Goal: Transaction & Acquisition: Purchase product/service

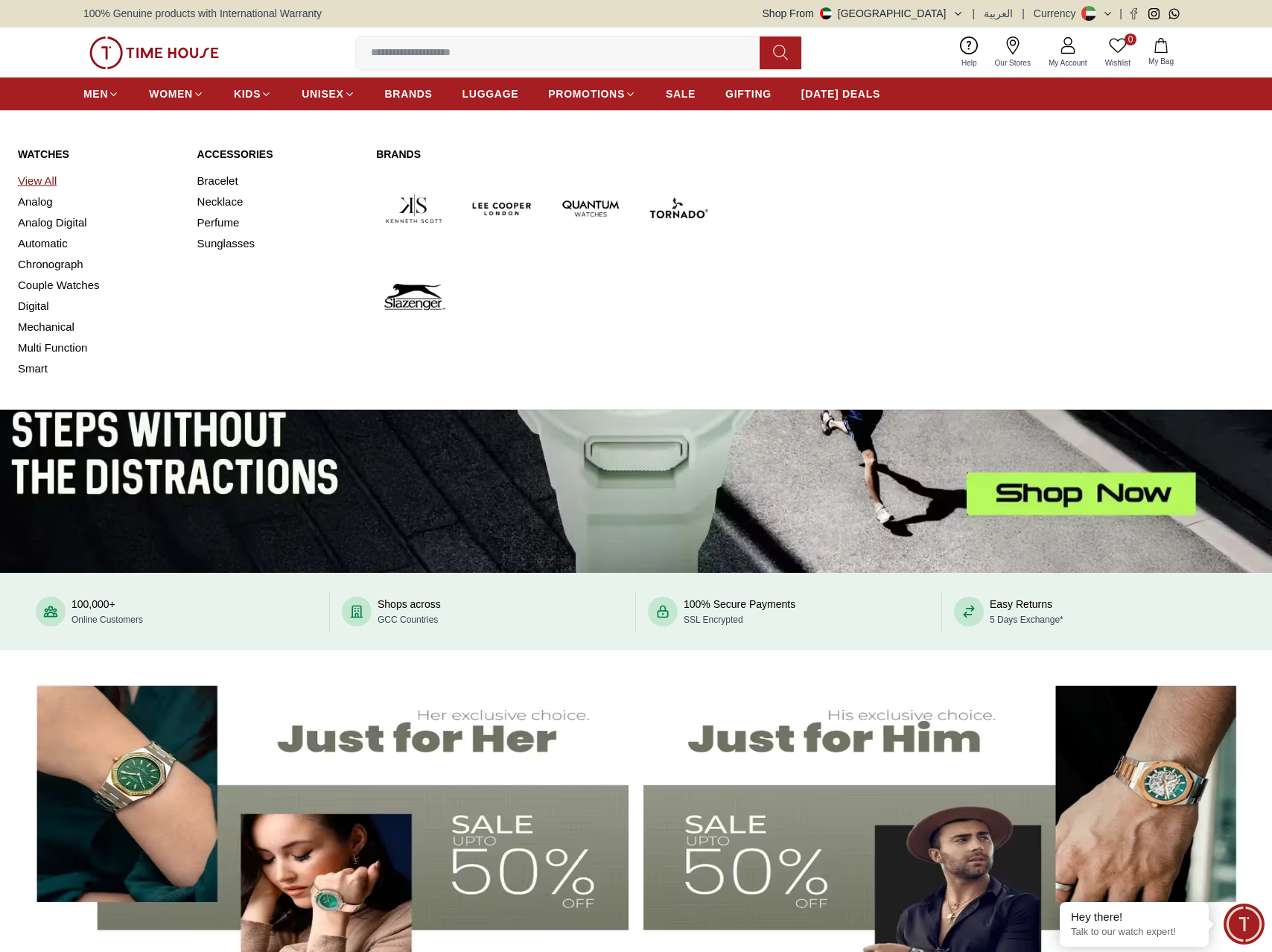
click at [33, 178] on link "View All" at bounding box center [98, 181] width 161 height 21
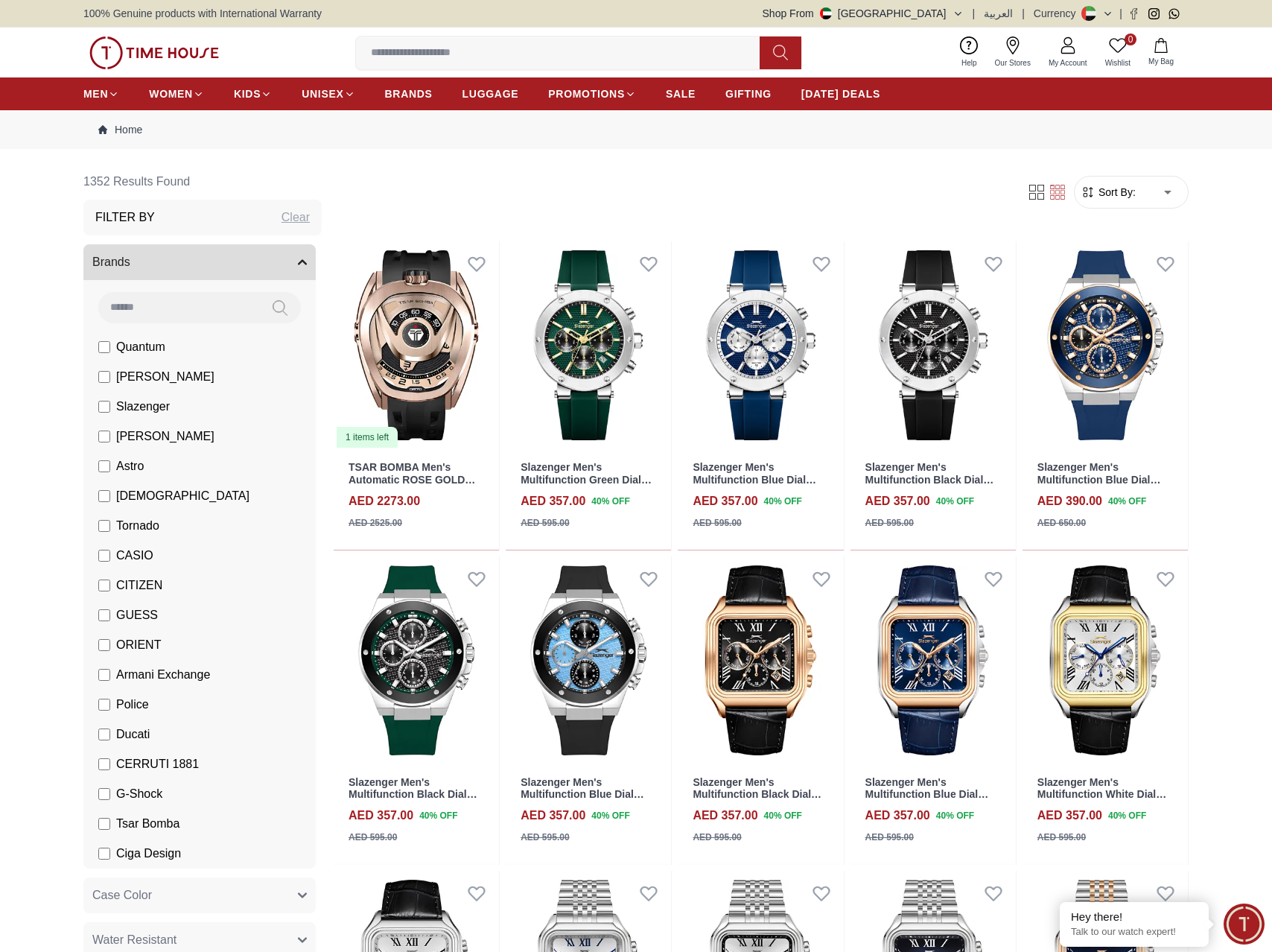
click at [1115, 195] on span "Sort By:" at bounding box center [1115, 191] width 40 height 15
click at [1166, 254] on li "Price: High to Low" at bounding box center [1157, 259] width 123 height 27
type input "*"
